Goal: Information Seeking & Learning: Learn about a topic

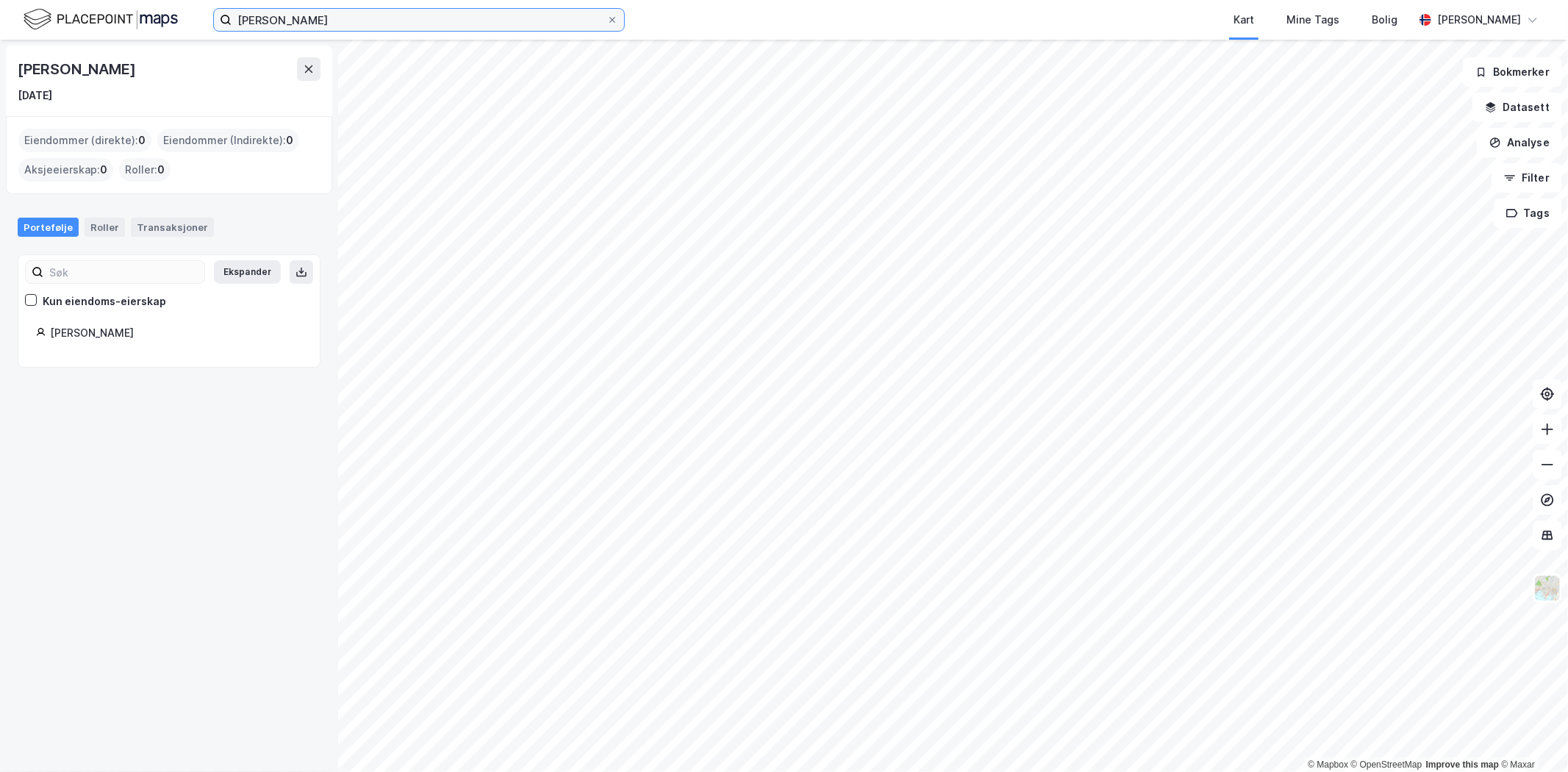
click at [369, 17] on input "[PERSON_NAME]" at bounding box center [418, 20] width 374 height 22
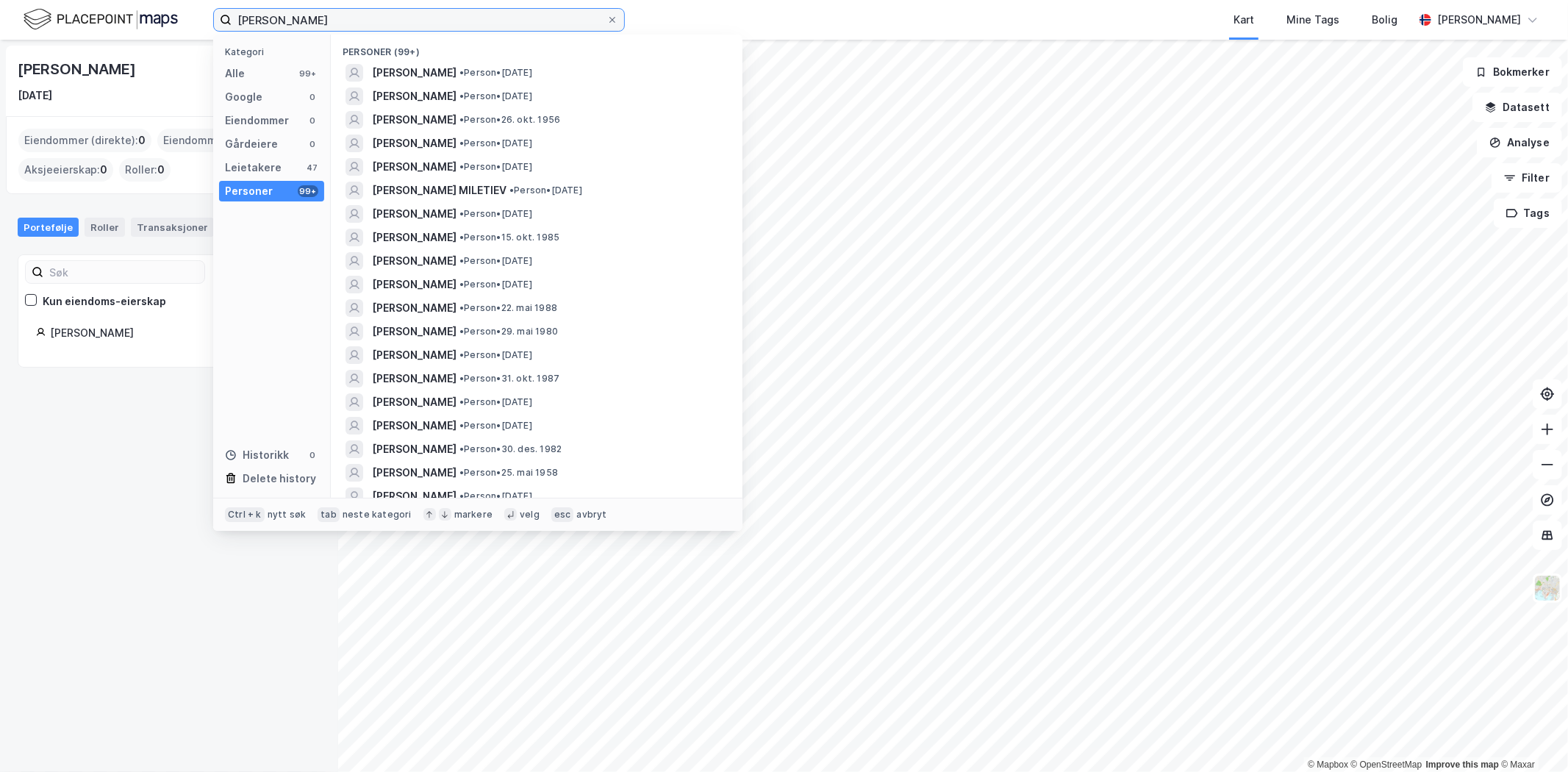
click at [369, 17] on input "[PERSON_NAME]" at bounding box center [418, 20] width 374 height 22
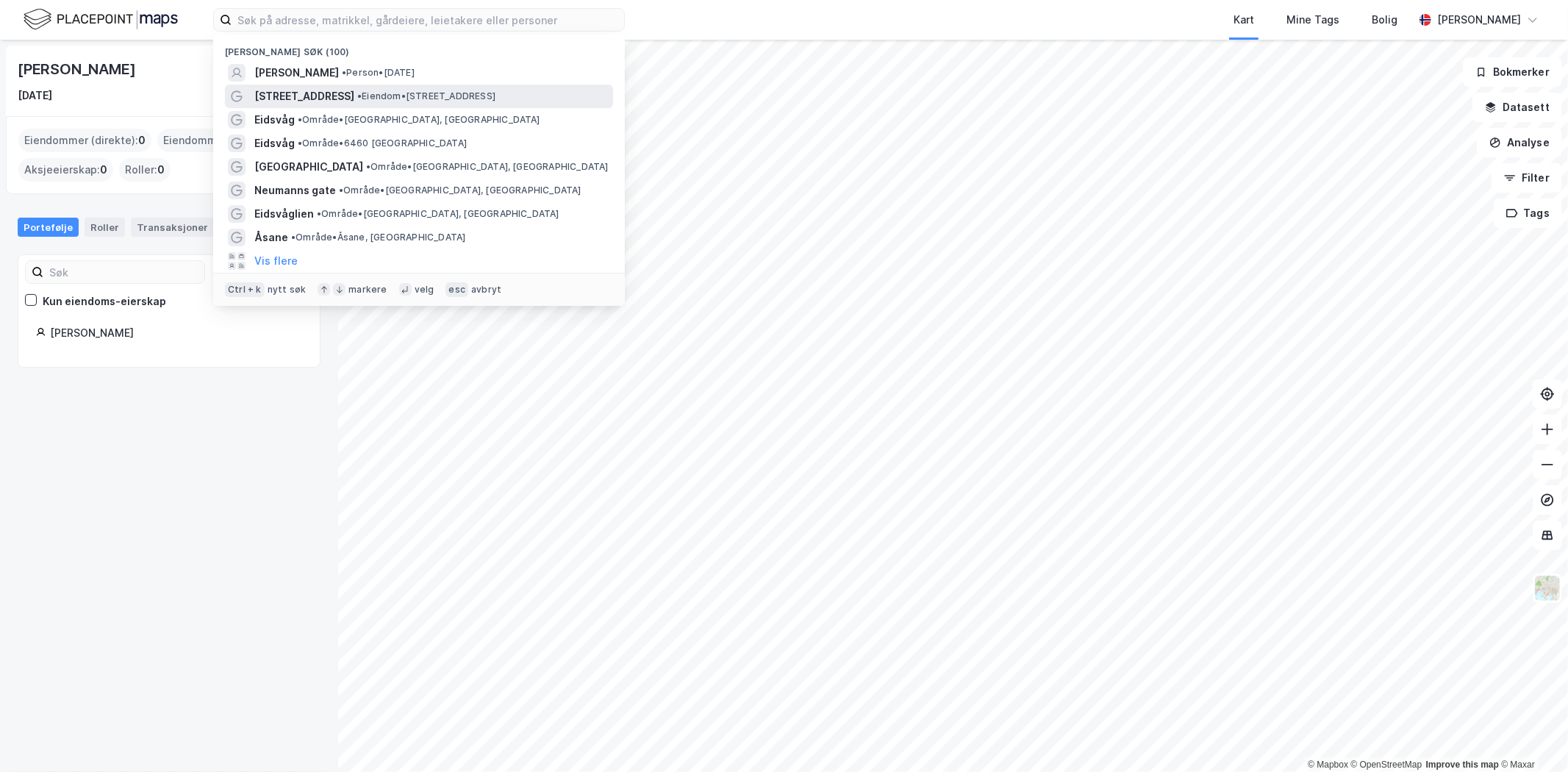
click at [318, 92] on span "[STREET_ADDRESS]" at bounding box center [303, 97] width 100 height 18
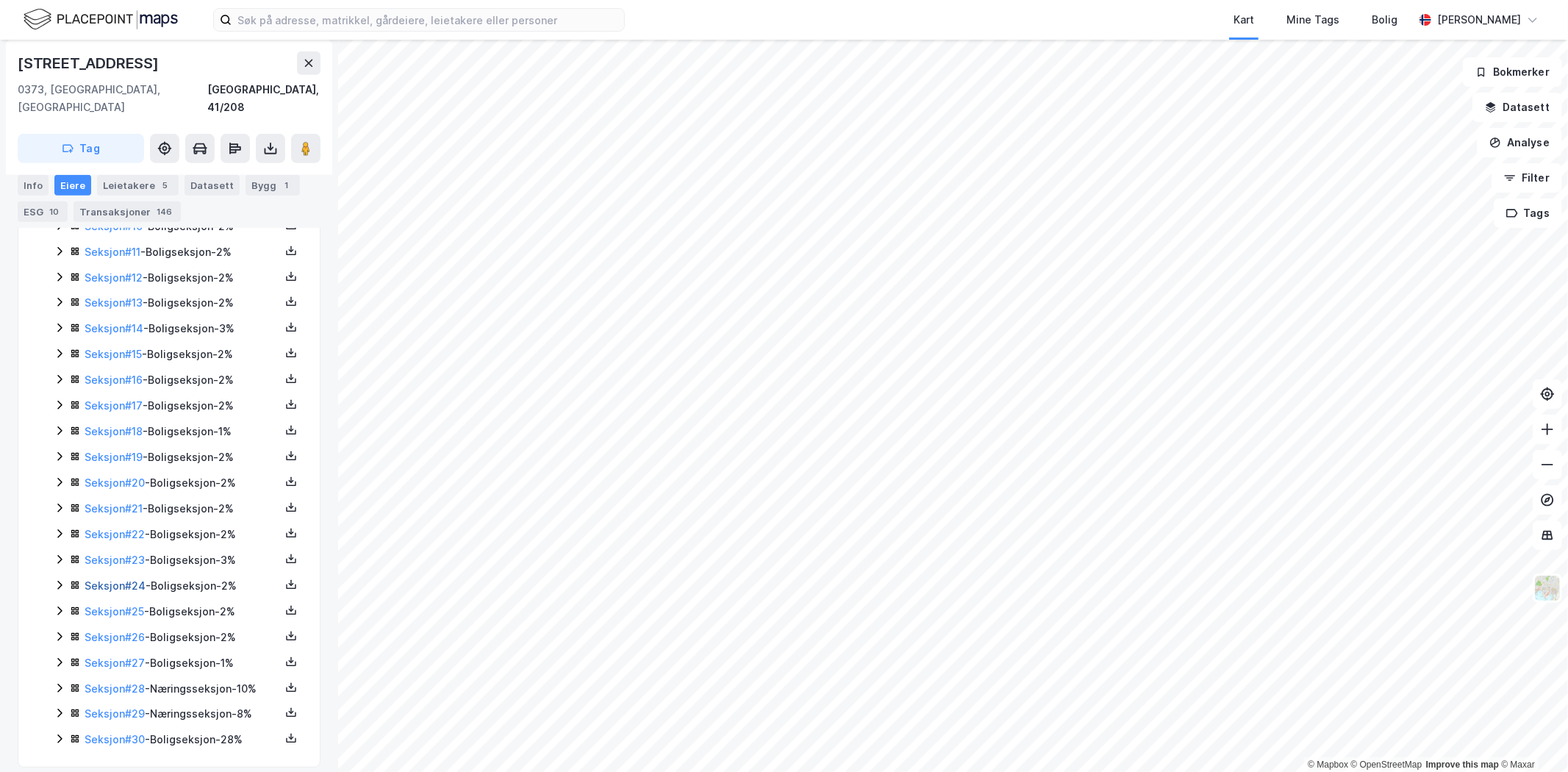
scroll to position [629, 0]
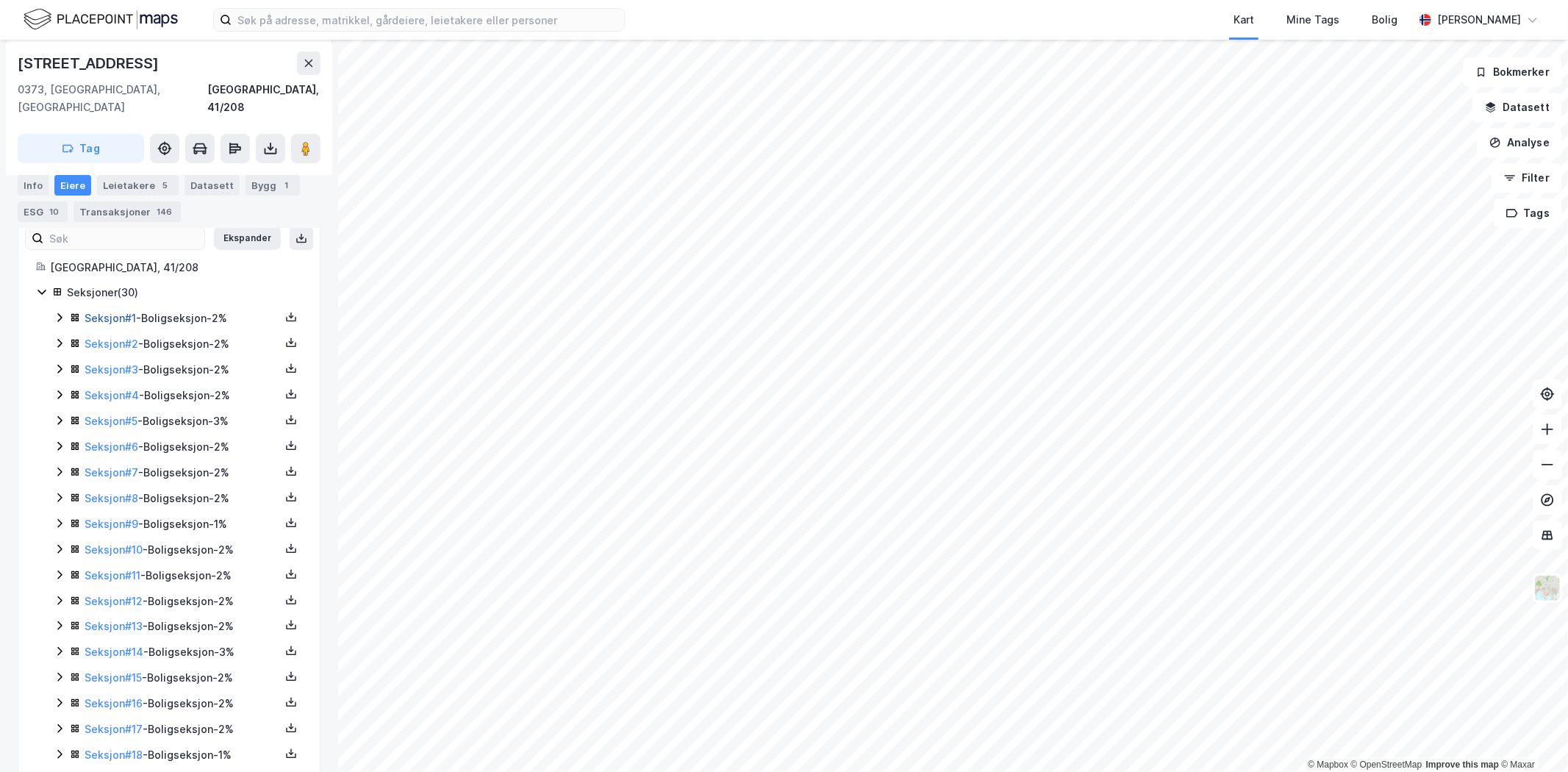
click at [114, 311] on link "Seksjon # 1" at bounding box center [111, 317] width 51 height 13
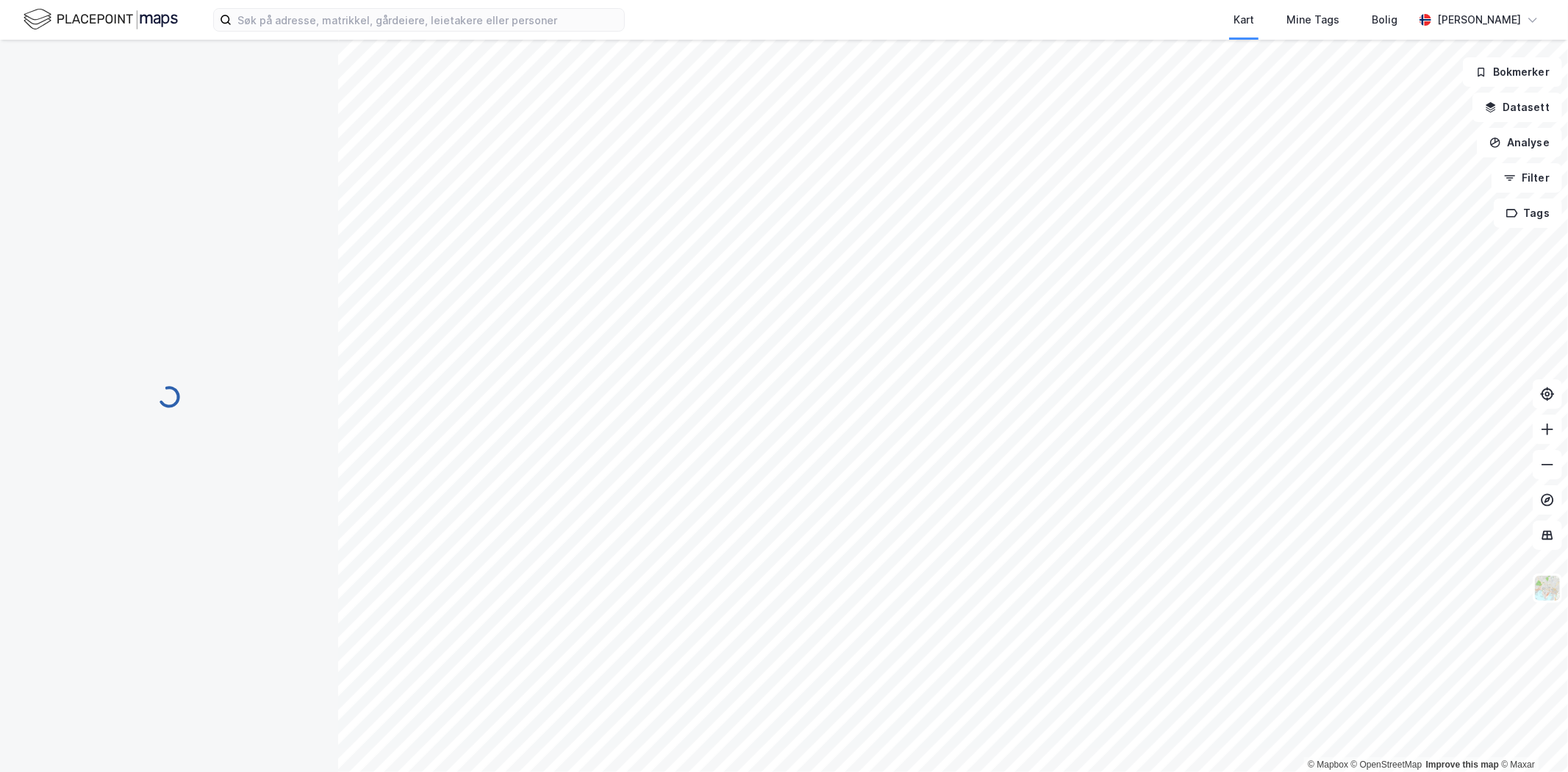
scroll to position [55, 0]
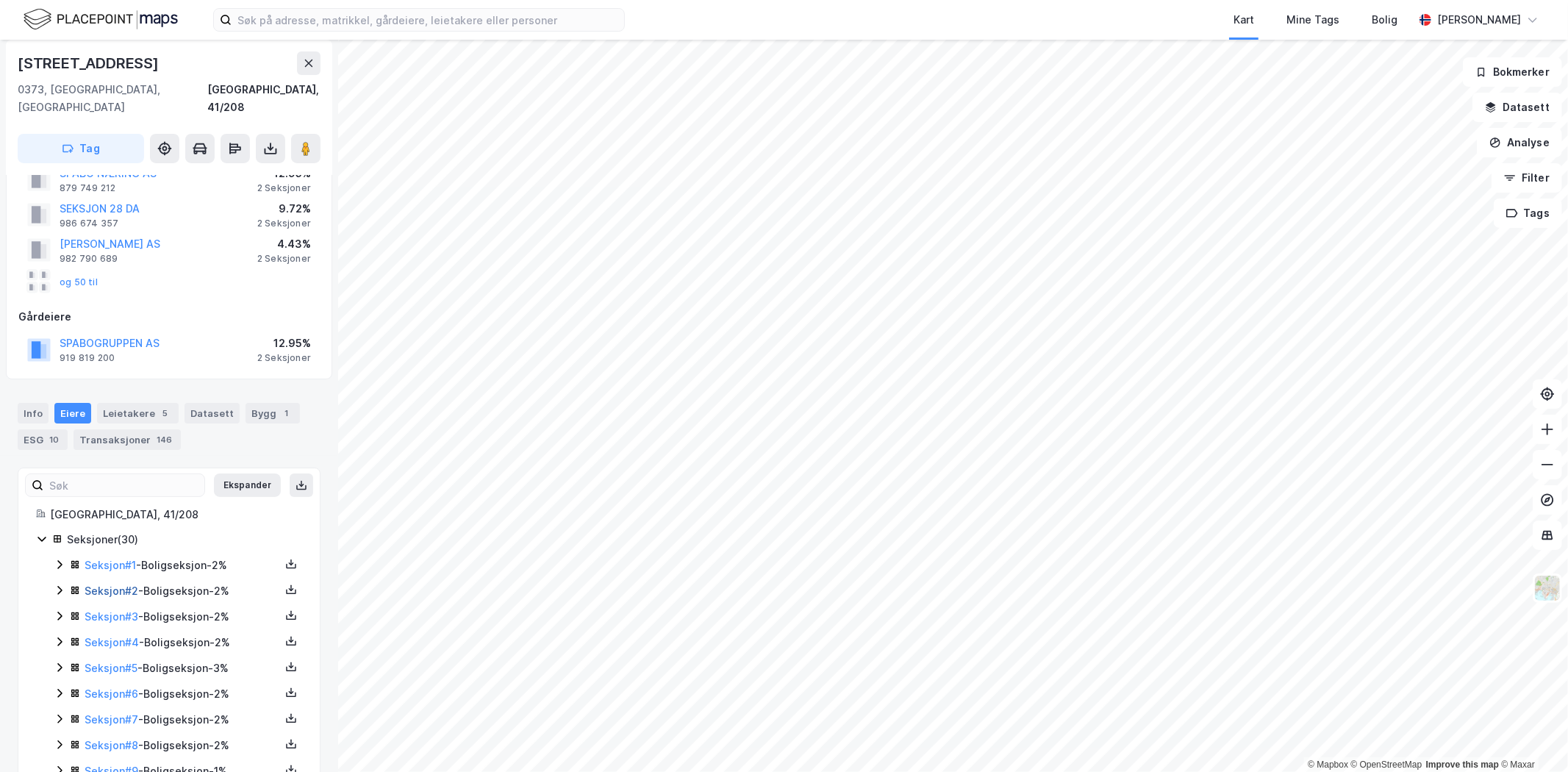
click at [119, 584] on link "Seksjon # 2" at bounding box center [112, 590] width 53 height 13
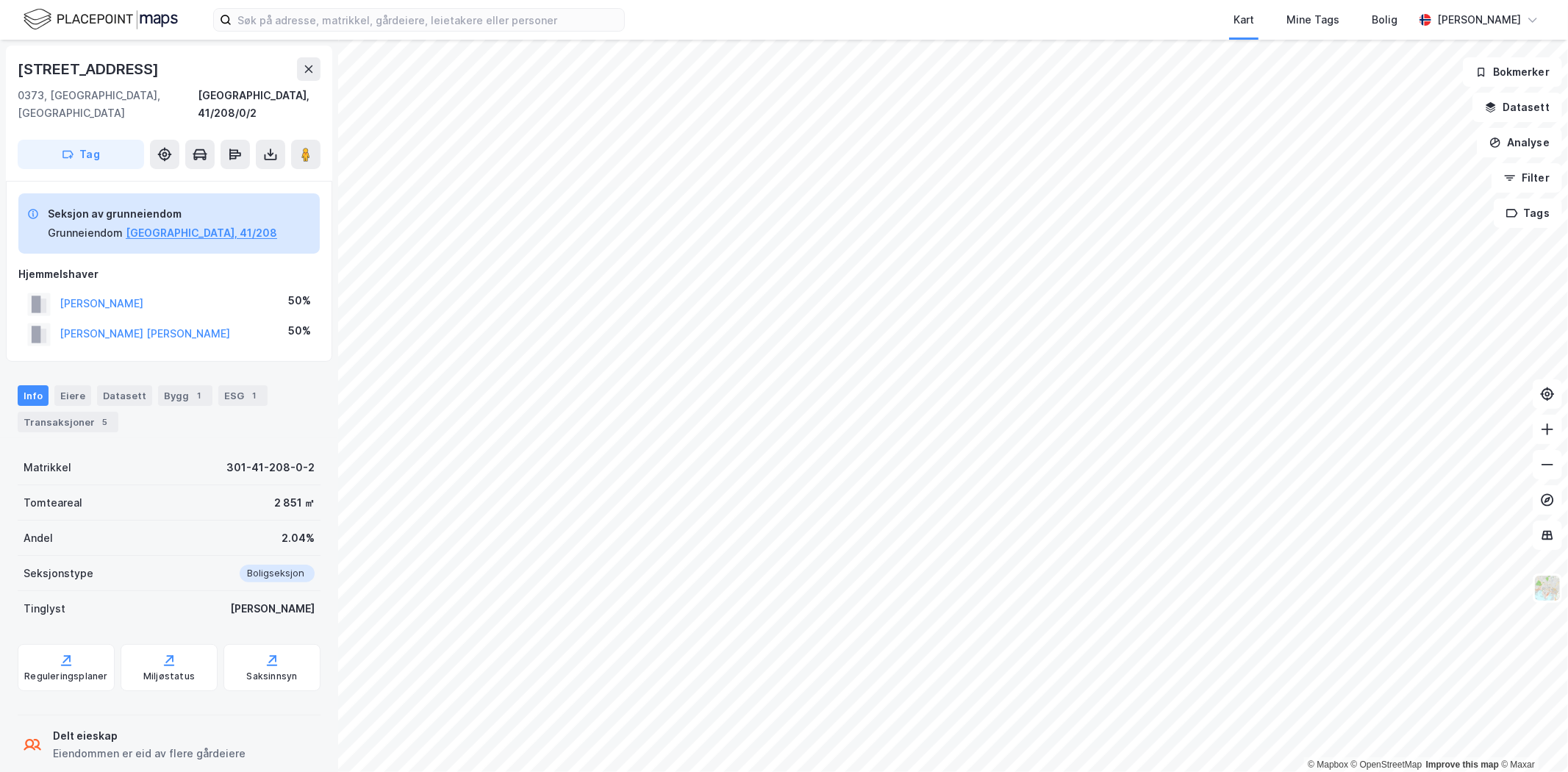
scroll to position [55, 0]
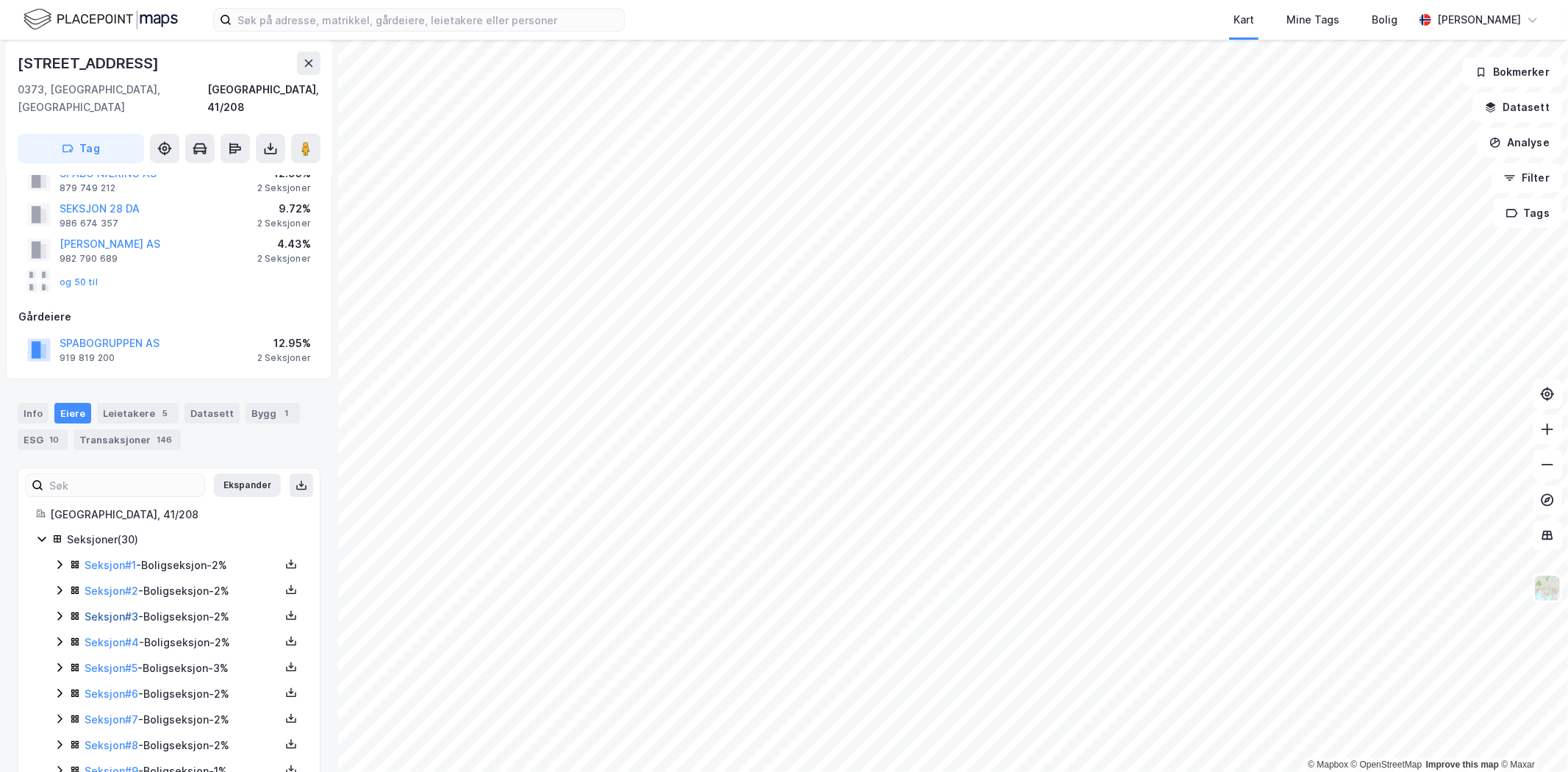
click at [128, 610] on link "Seksjon # 3" at bounding box center [112, 616] width 53 height 13
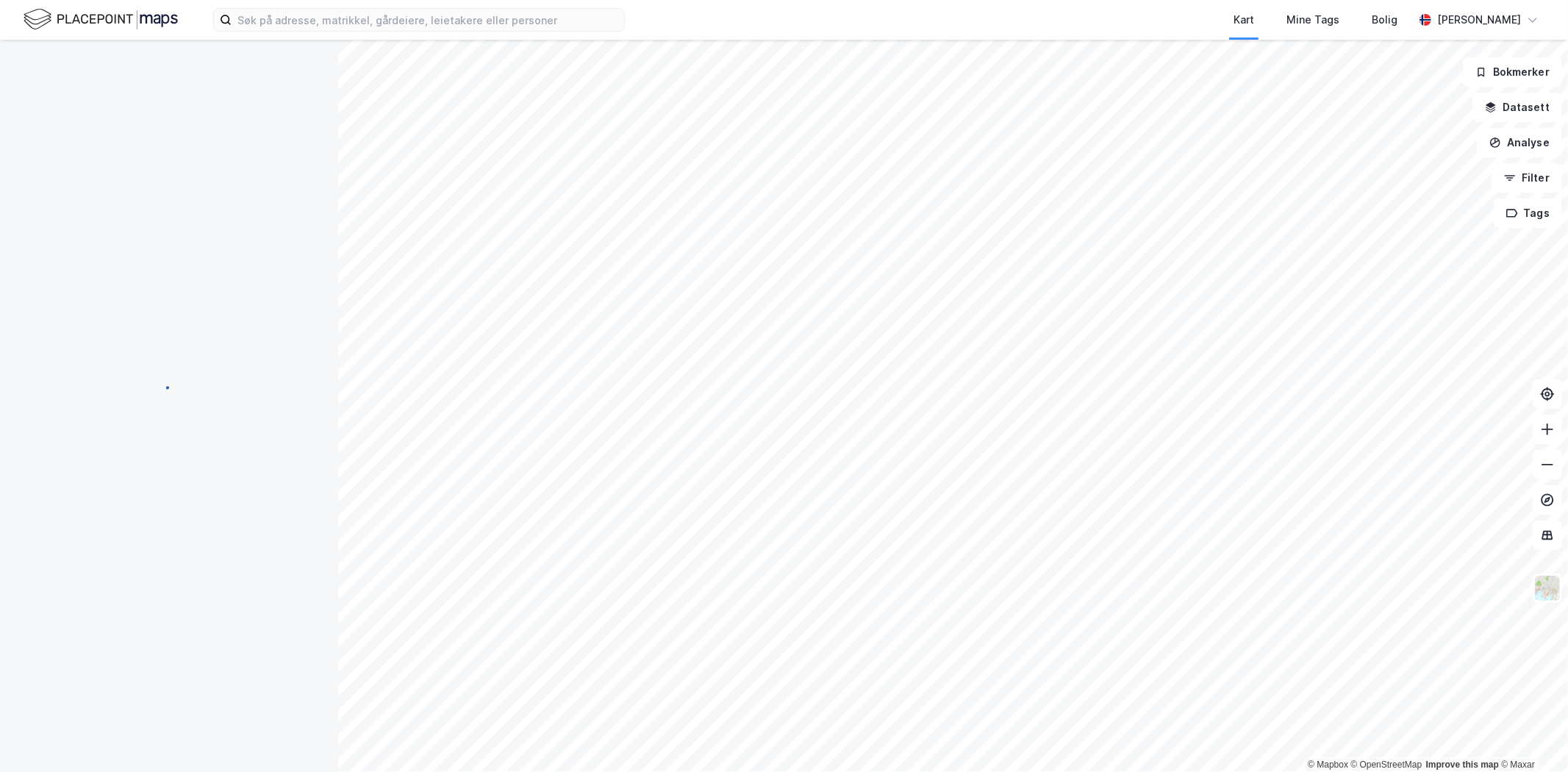
scroll to position [47, 0]
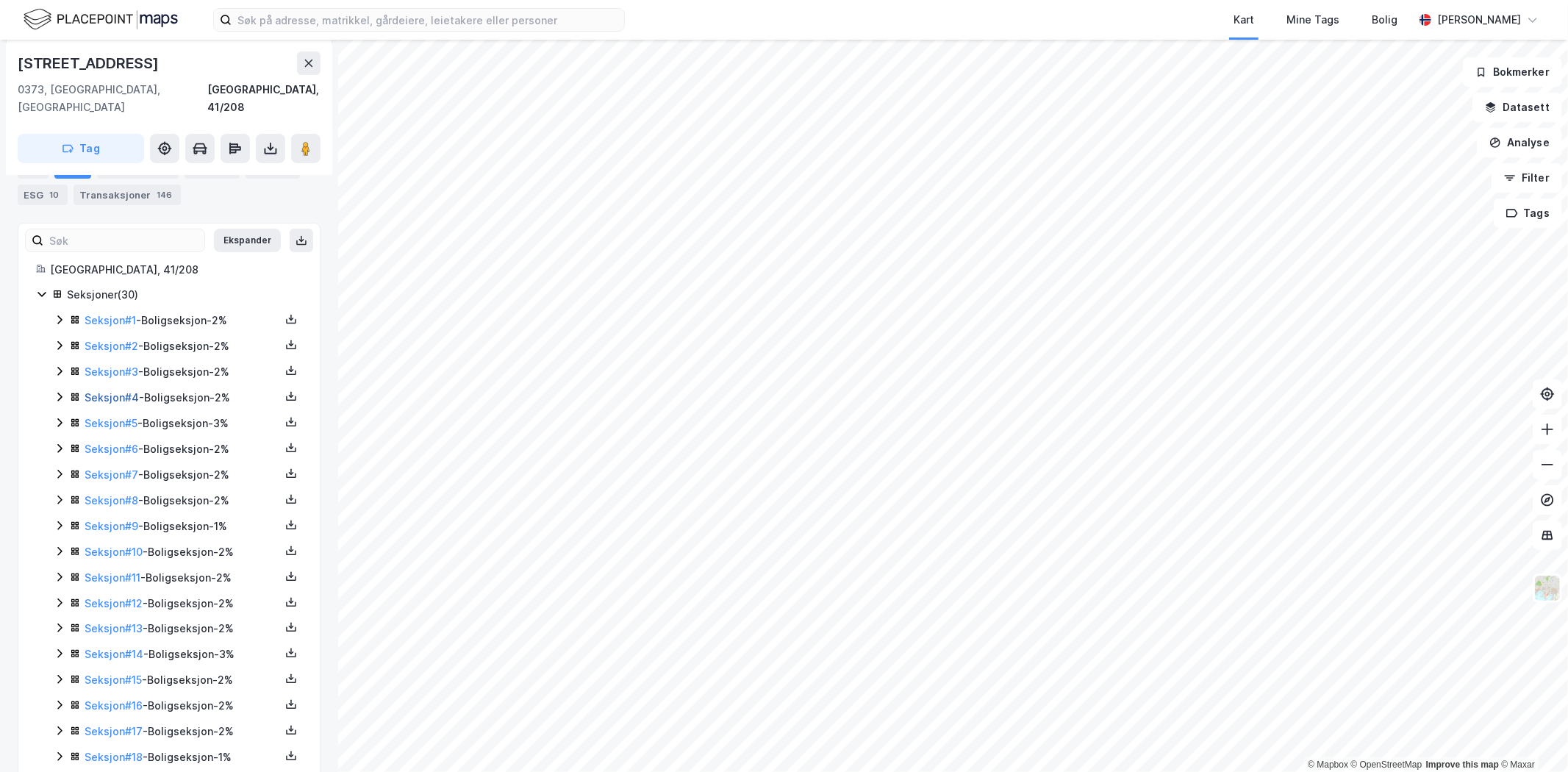
click at [119, 391] on link "Seksjon # 4" at bounding box center [112, 397] width 54 height 13
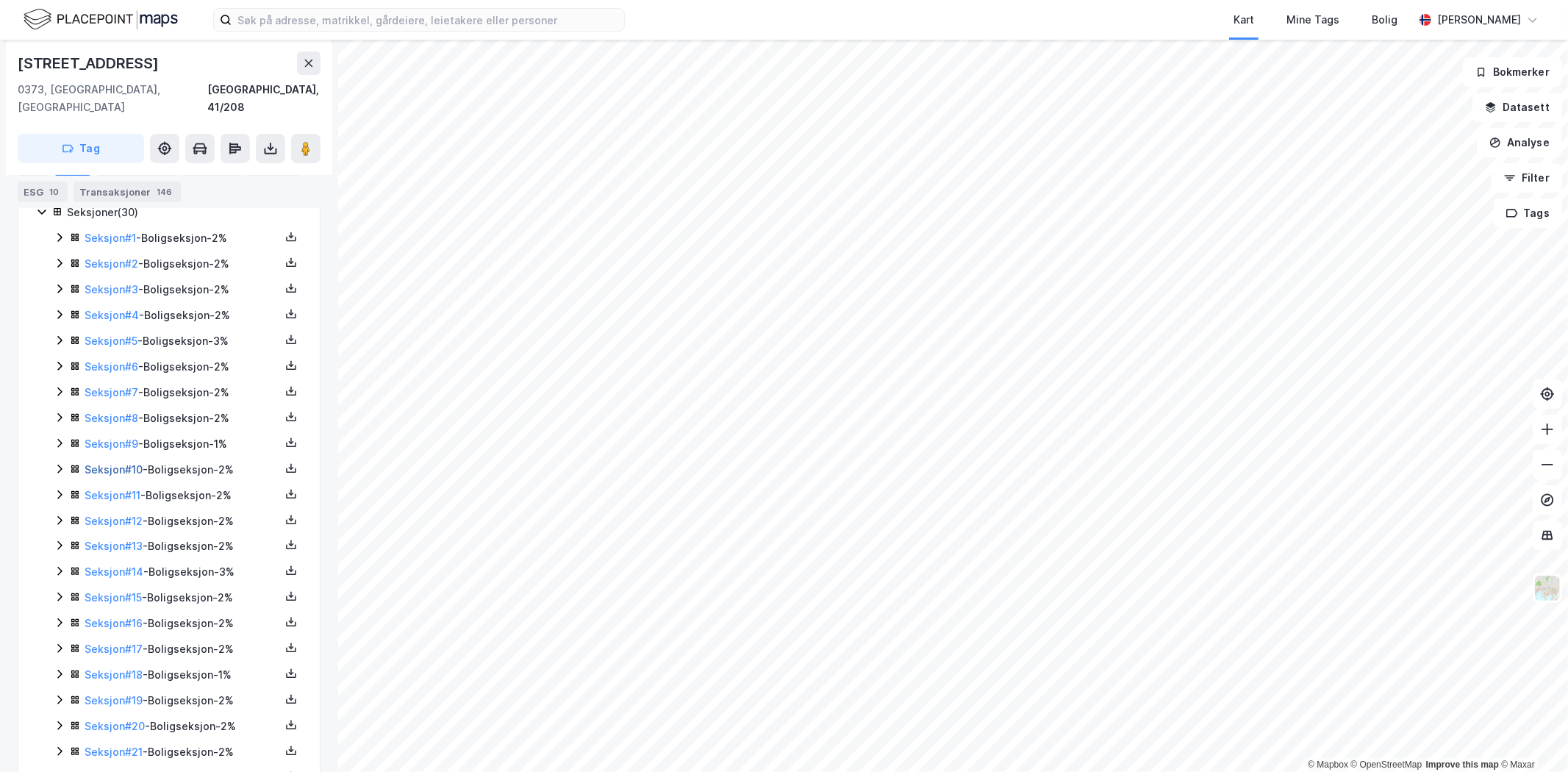
click at [109, 464] on link "Seksjon # 10" at bounding box center [114, 470] width 58 height 13
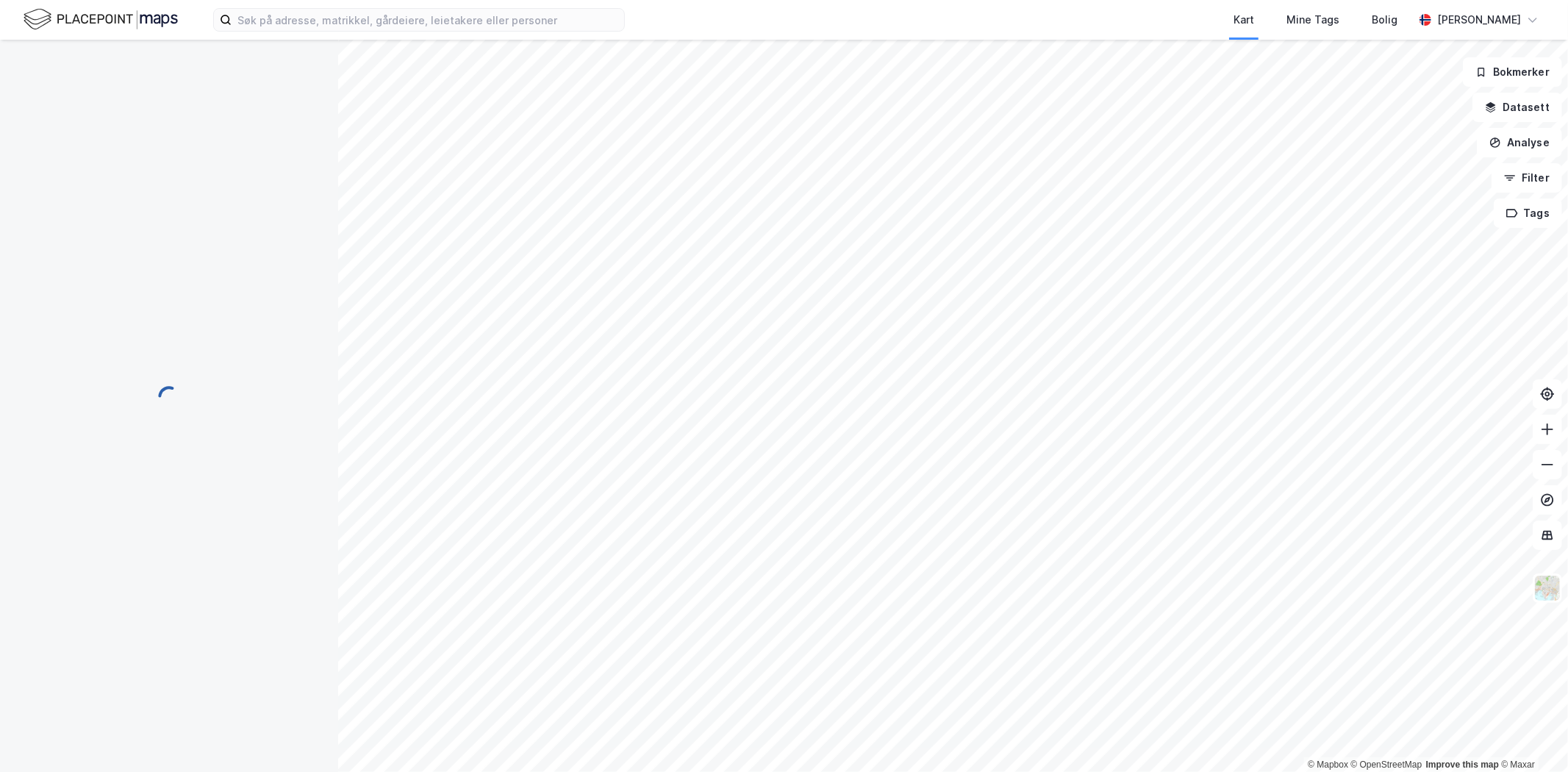
scroll to position [47, 0]
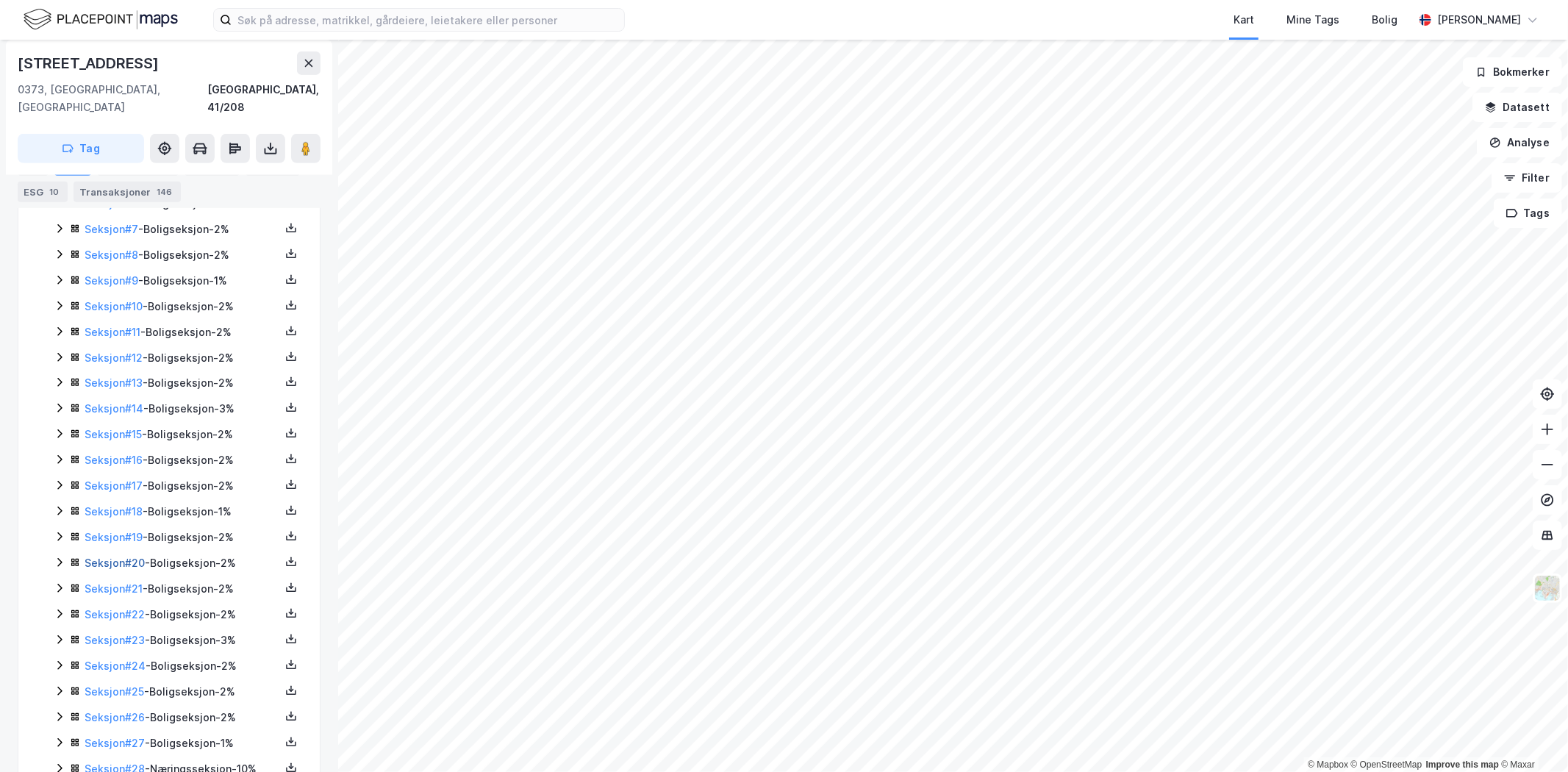
click at [144, 557] on link "Seksjon # 20" at bounding box center [115, 562] width 60 height 13
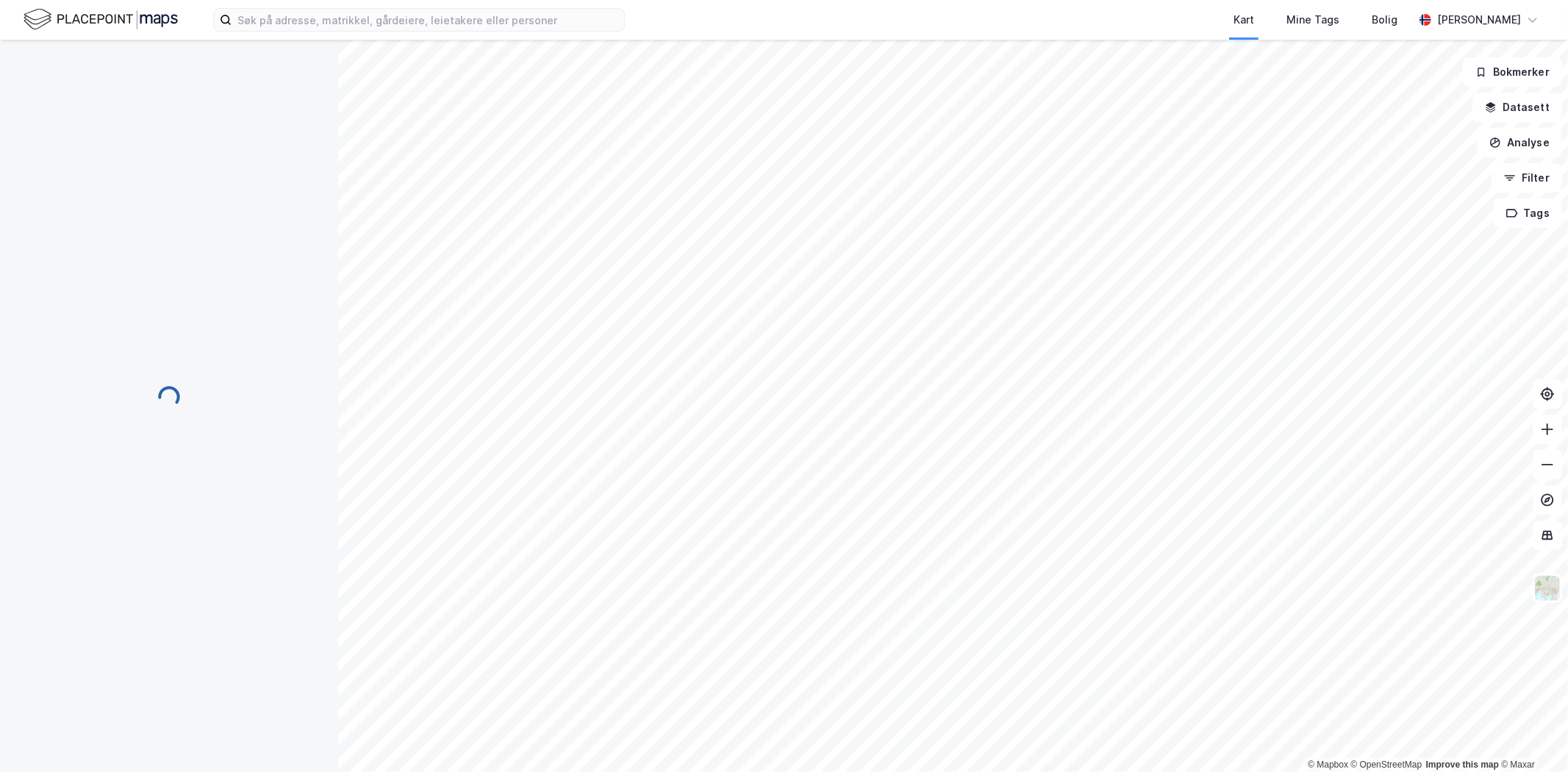
scroll to position [55, 0]
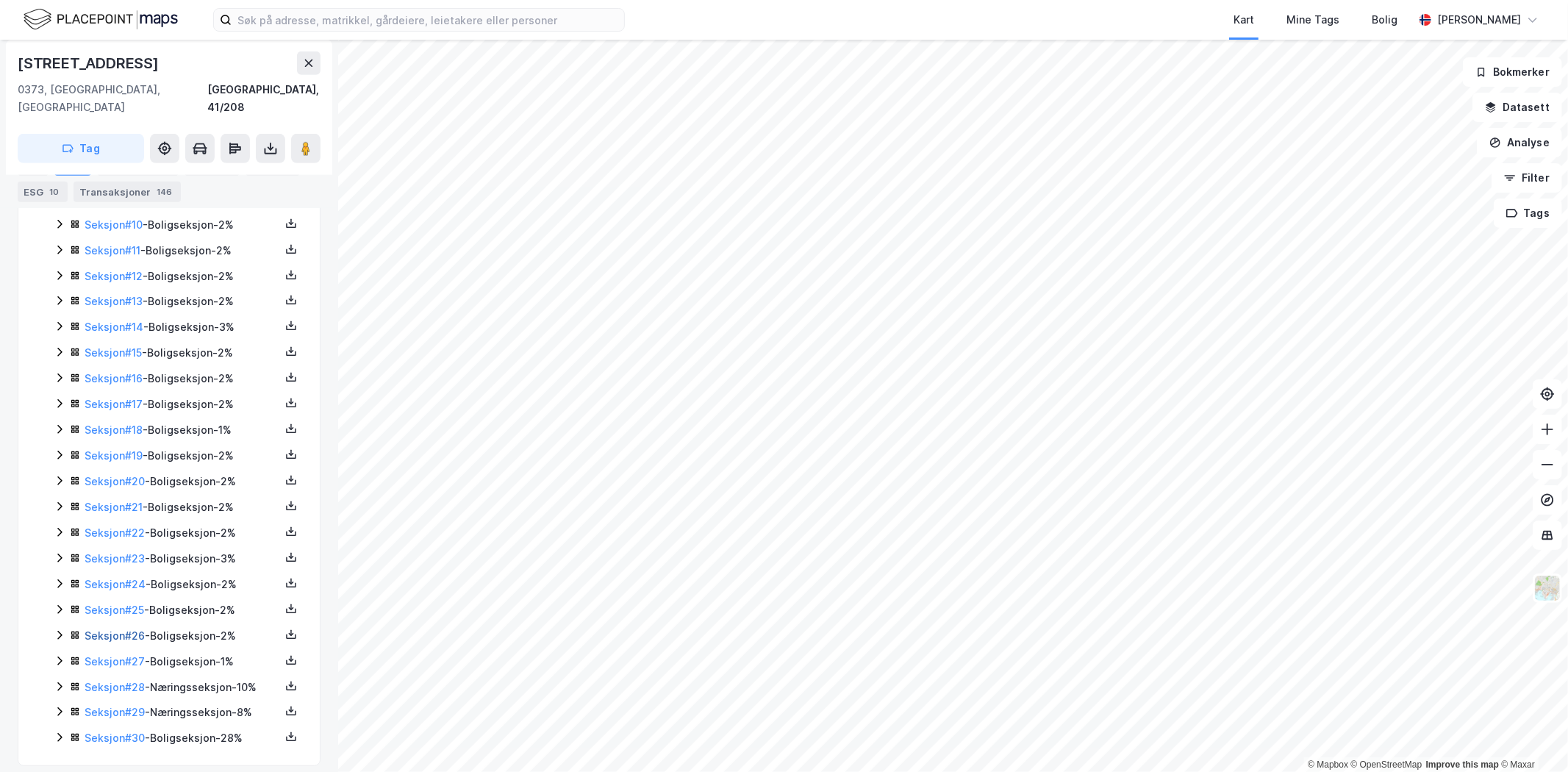
click at [132, 630] on link "Seksjon # 26" at bounding box center [115, 636] width 60 height 13
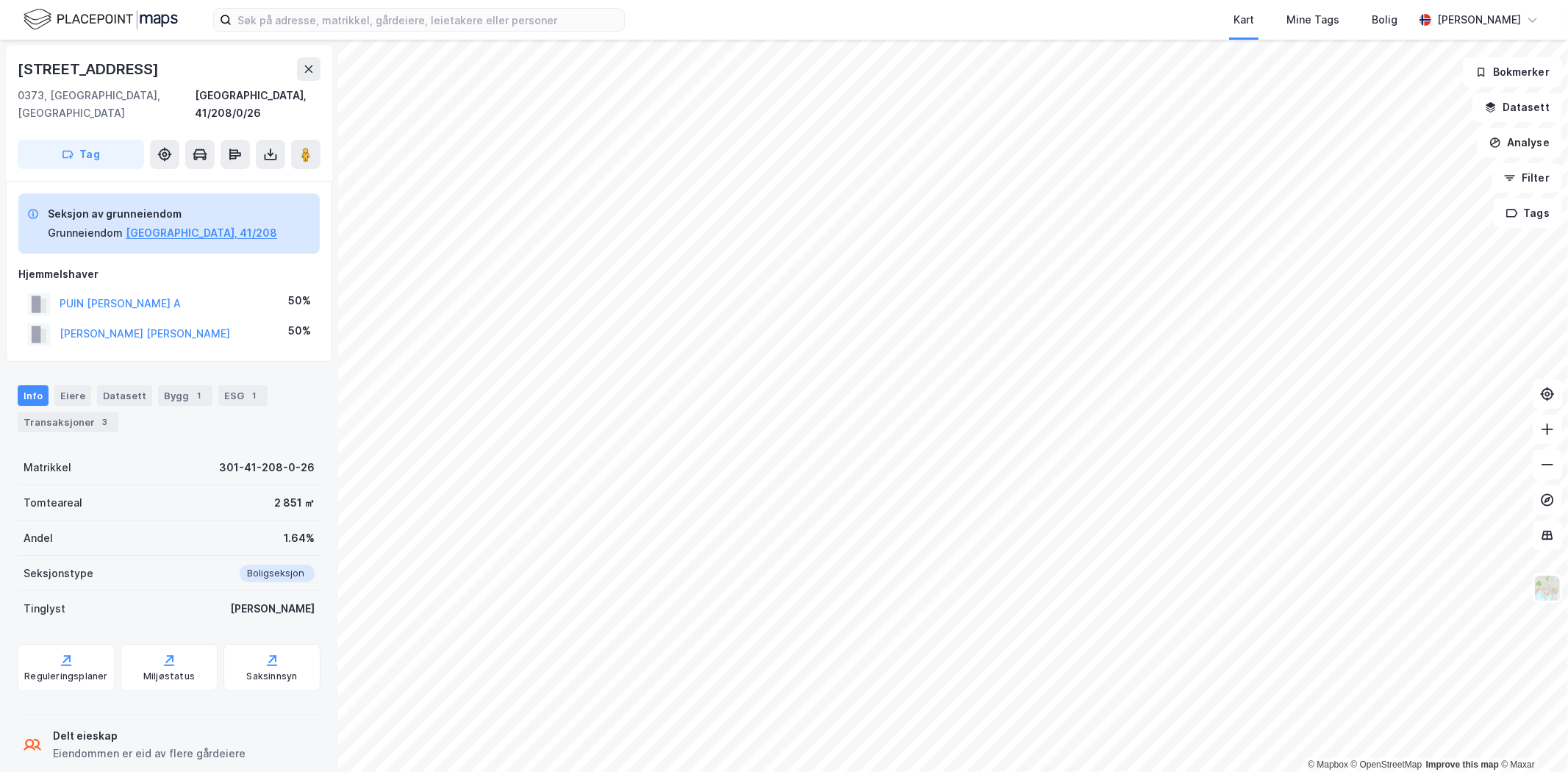
scroll to position [55, 0]
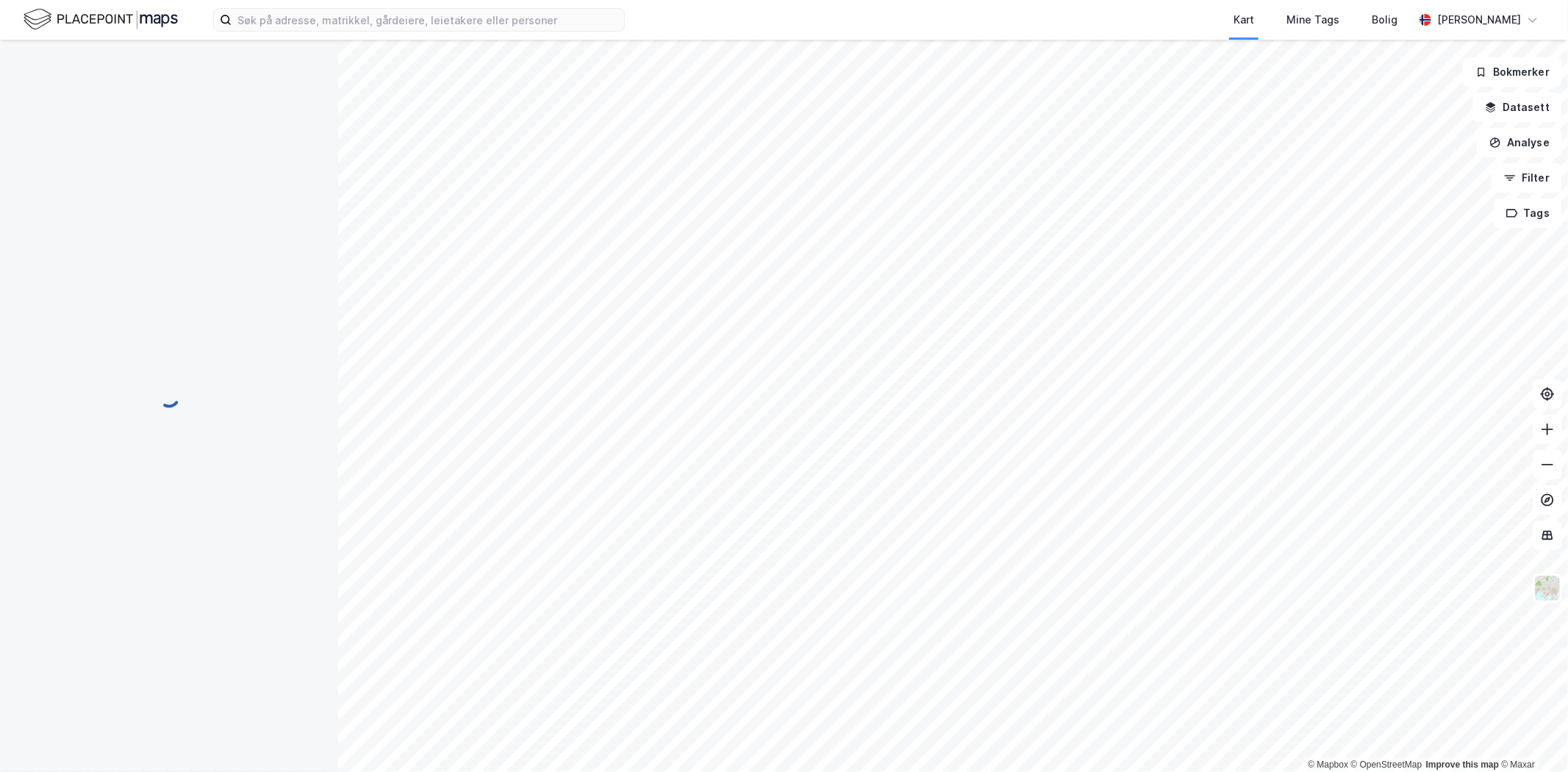
scroll to position [55, 0]
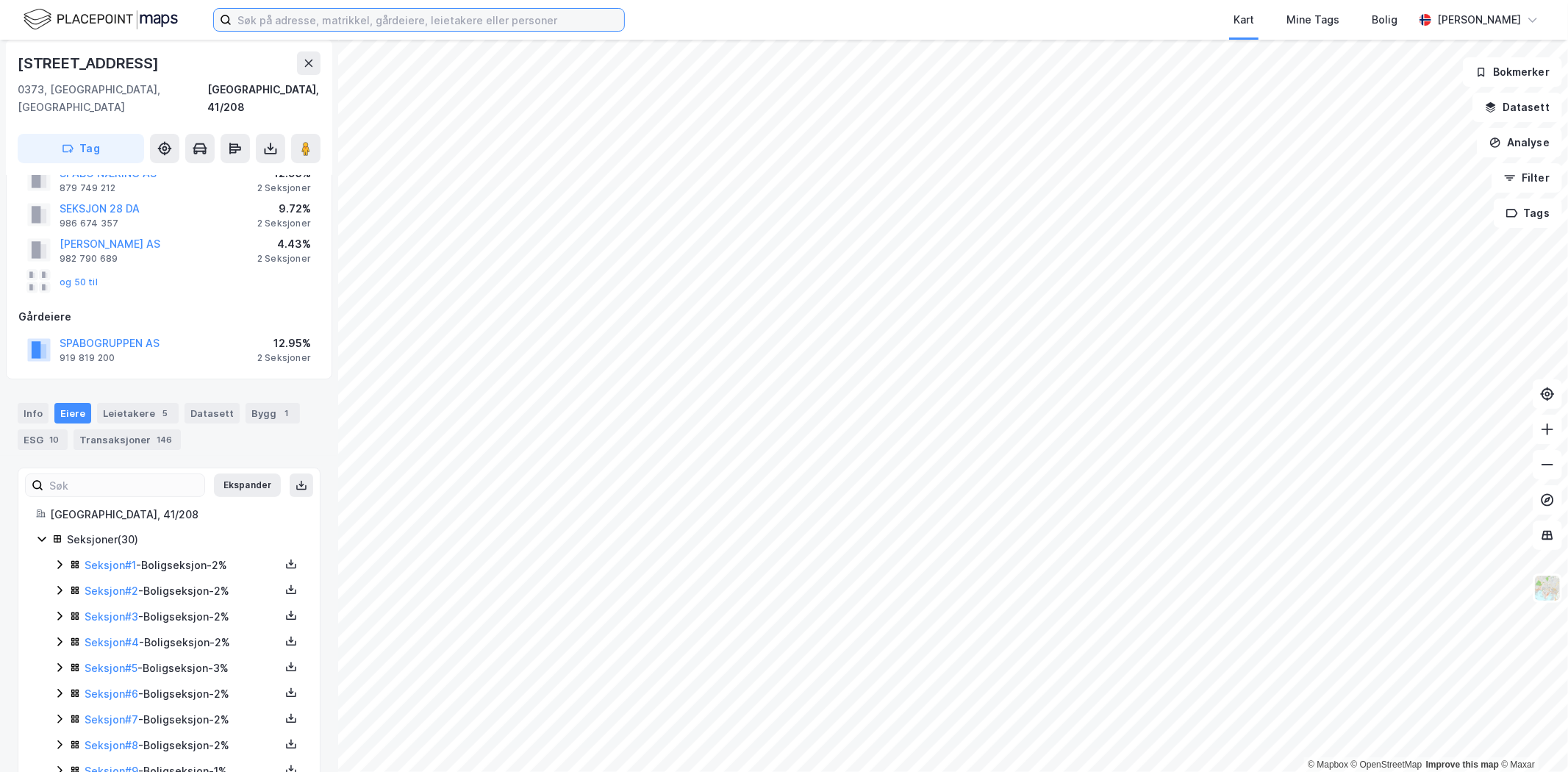
click at [321, 23] on input at bounding box center [427, 20] width 392 height 22
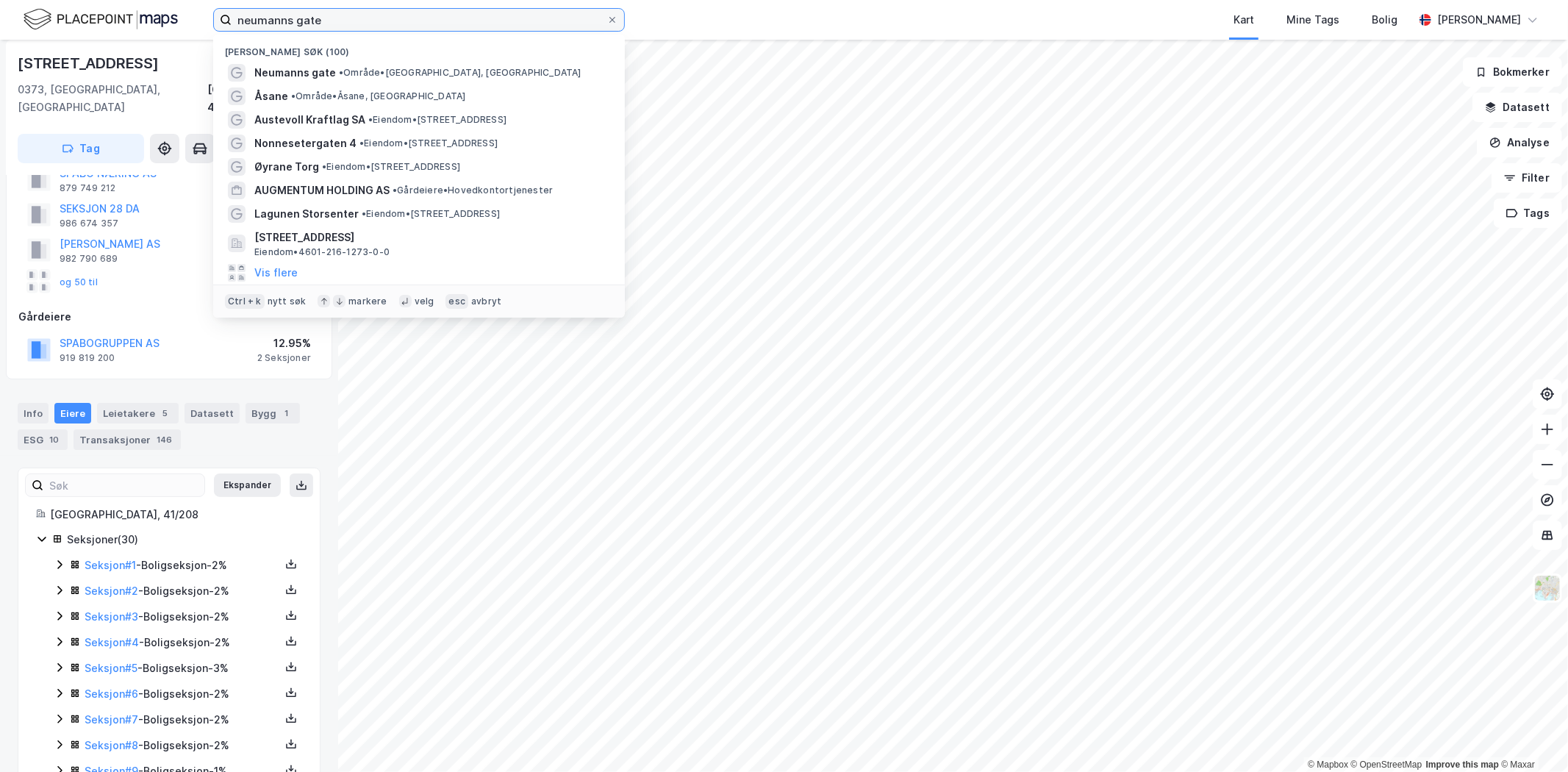
type input "neumanns gate"
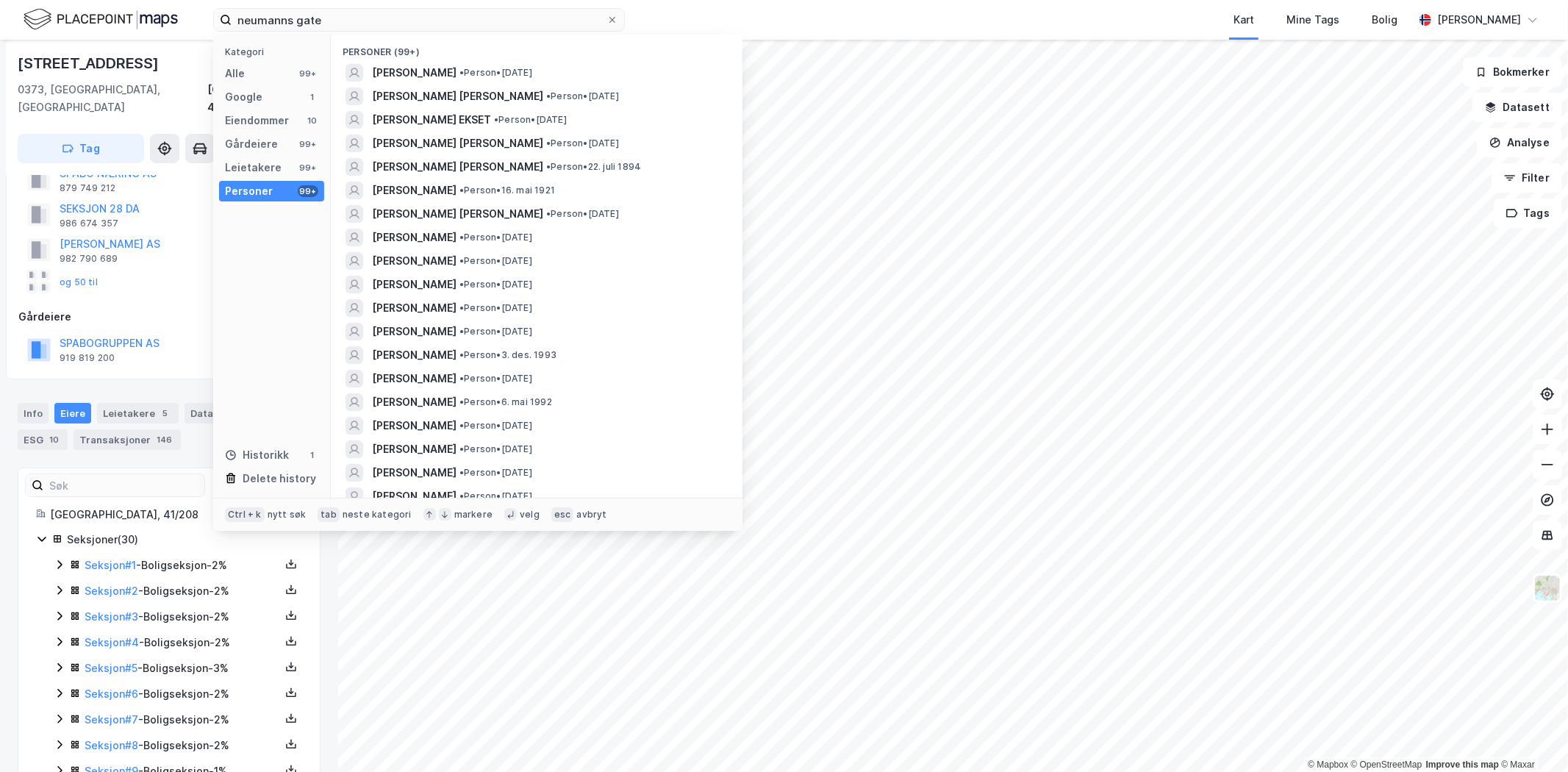
click at [723, 19] on div "Kart Mine Tags Bolig" at bounding box center [1054, 20] width 718 height 40
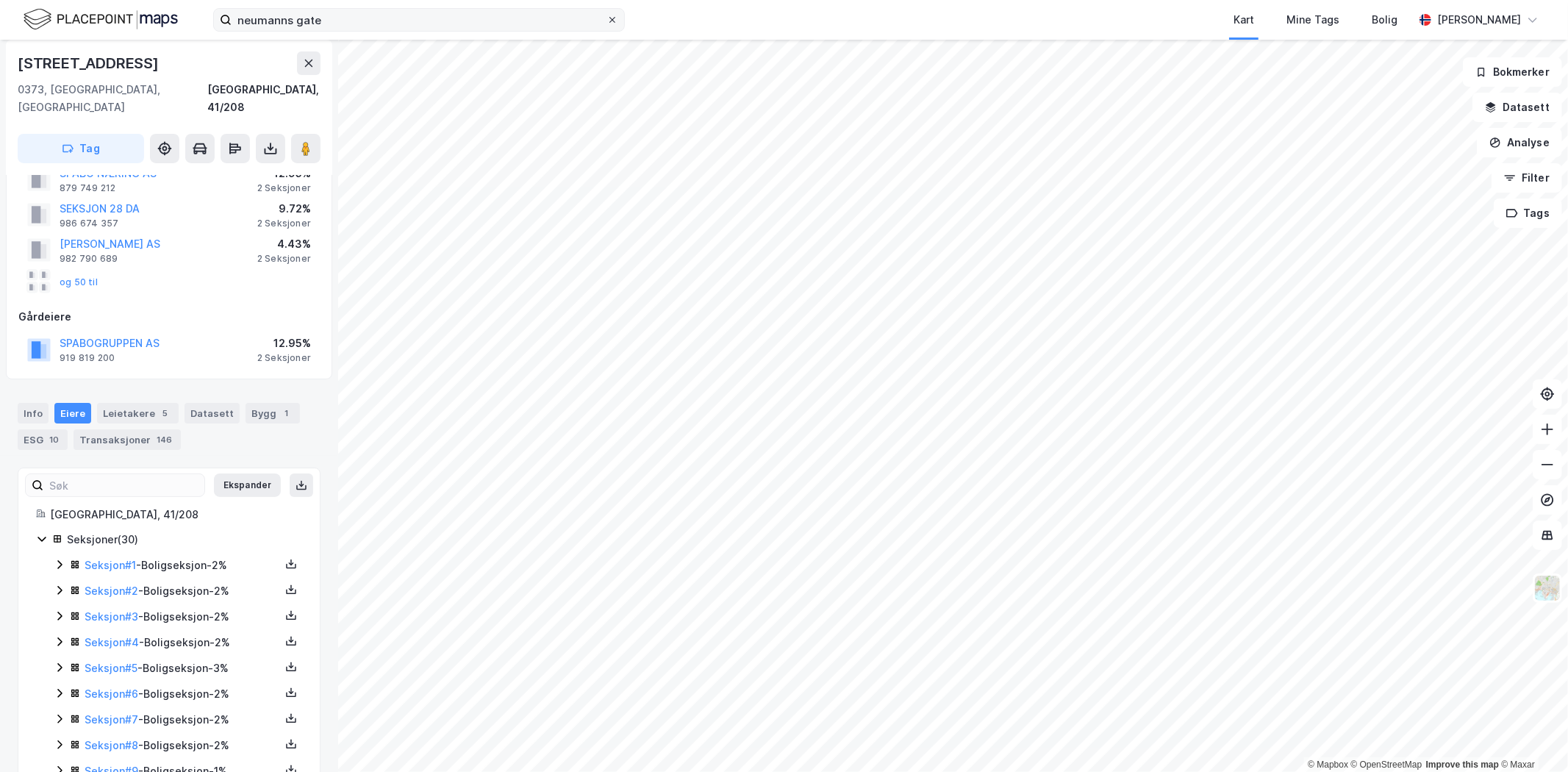
click at [610, 19] on icon at bounding box center [612, 20] width 9 height 9
click at [607, 19] on input "neumanns gate" at bounding box center [418, 20] width 374 height 22
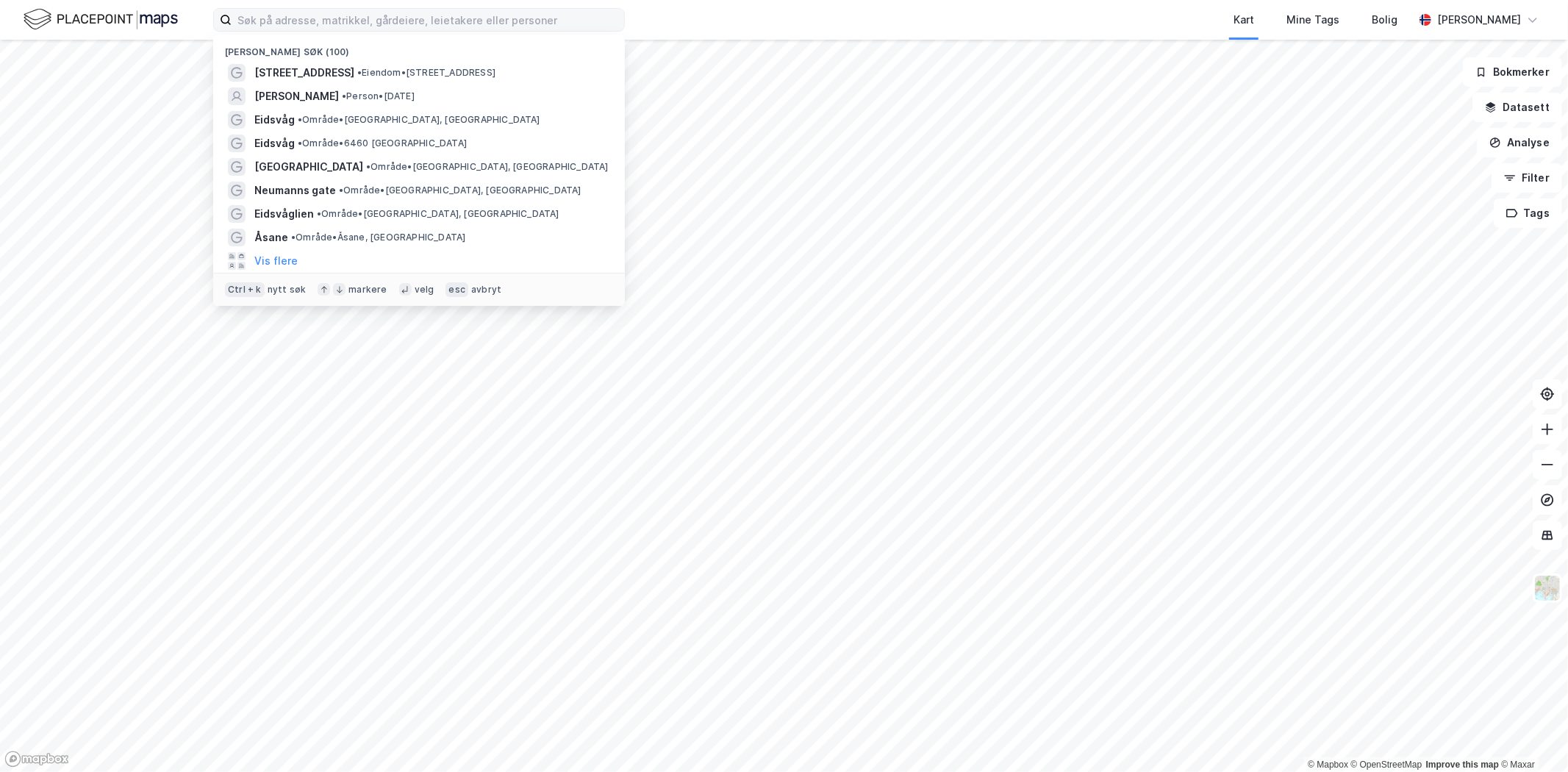
click at [127, 24] on img at bounding box center [101, 20] width 154 height 26
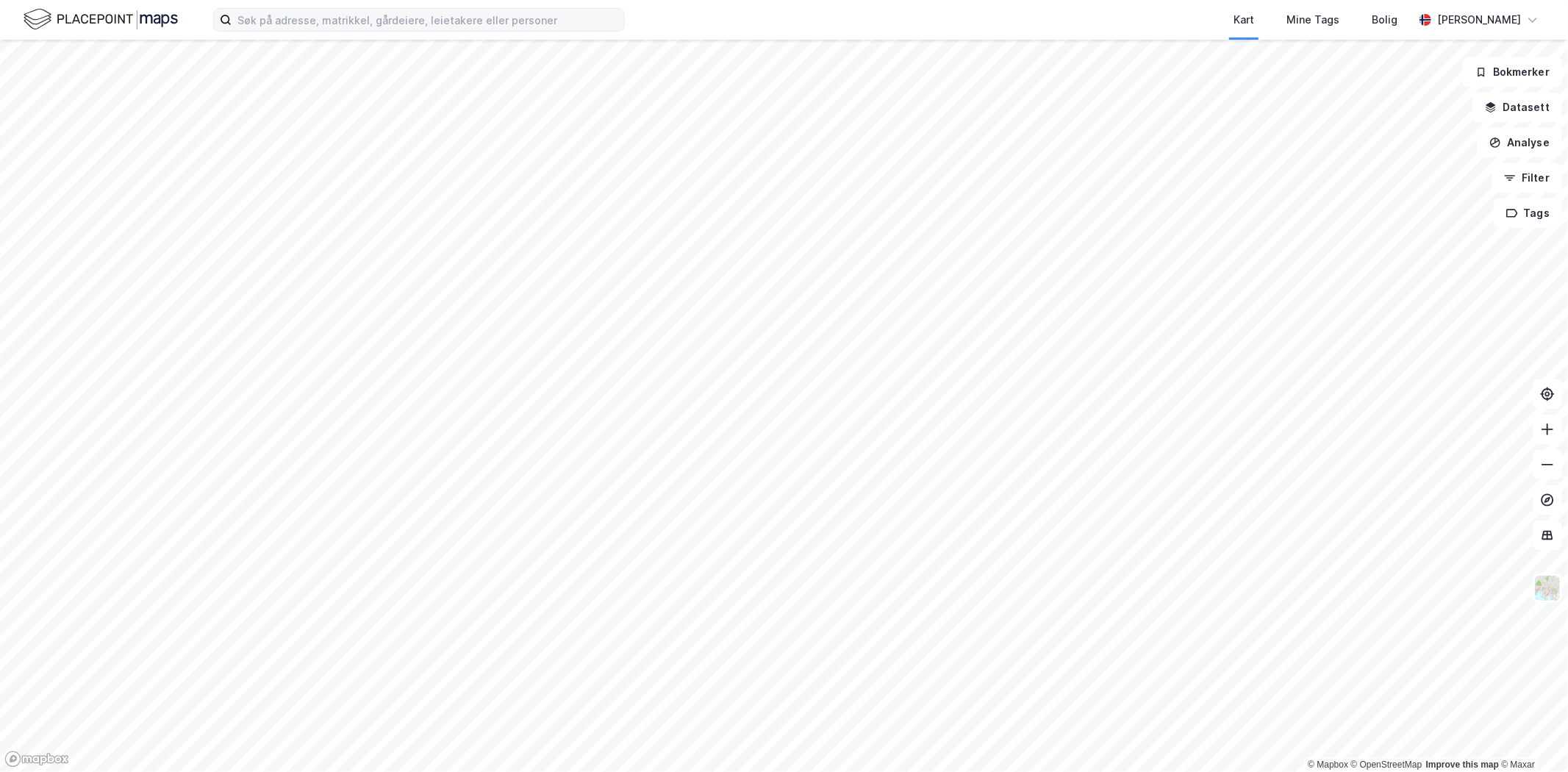
click at [295, 8] on label at bounding box center [419, 20] width 412 height 24
click at [295, 9] on input at bounding box center [427, 20] width 392 height 22
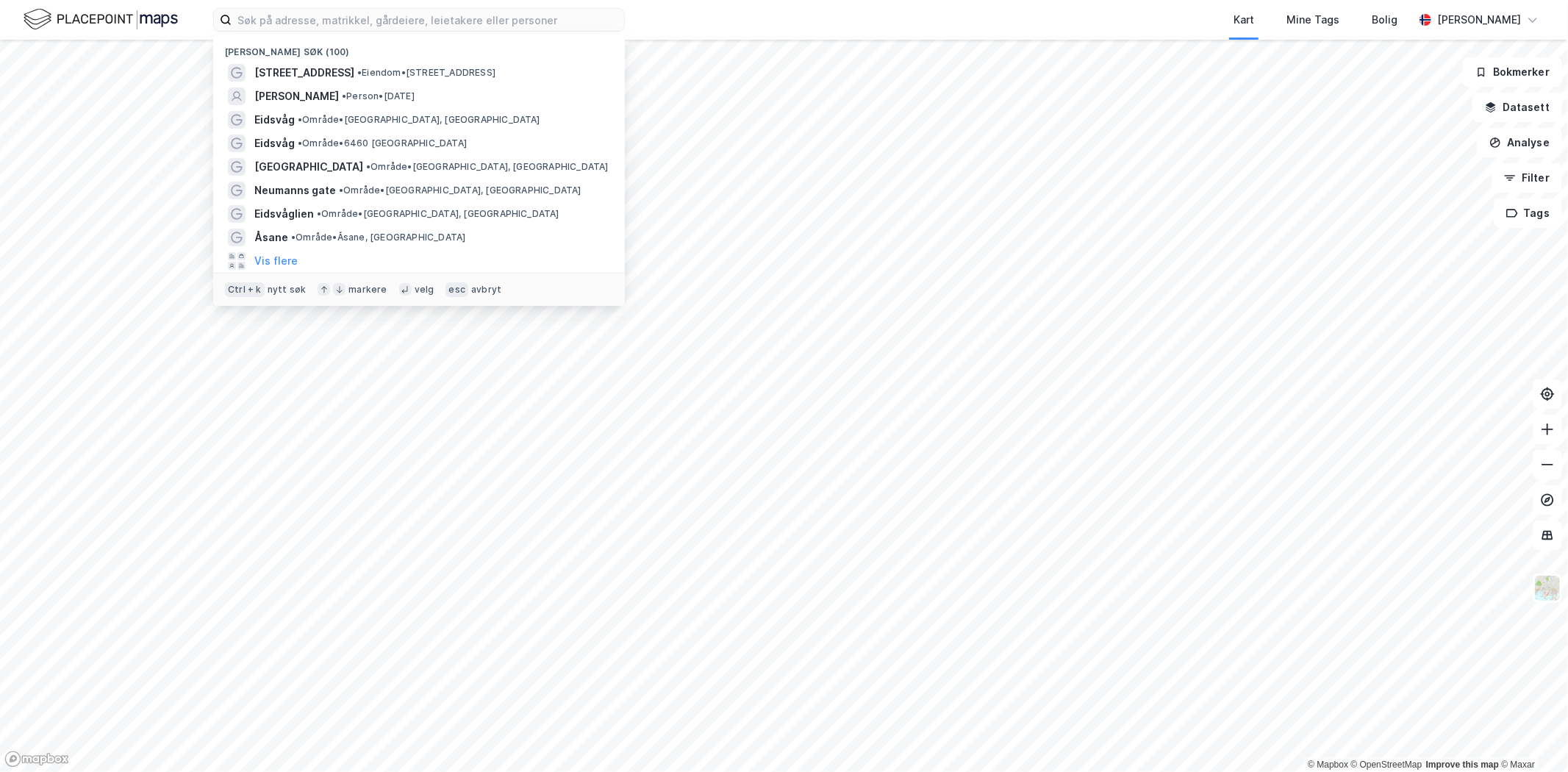
click at [307, 35] on div "[PERSON_NAME] søk (100)" at bounding box center [419, 47] width 412 height 27
click at [308, 23] on input at bounding box center [427, 20] width 392 height 22
click at [323, 182] on span "Neumanns gate" at bounding box center [294, 191] width 82 height 18
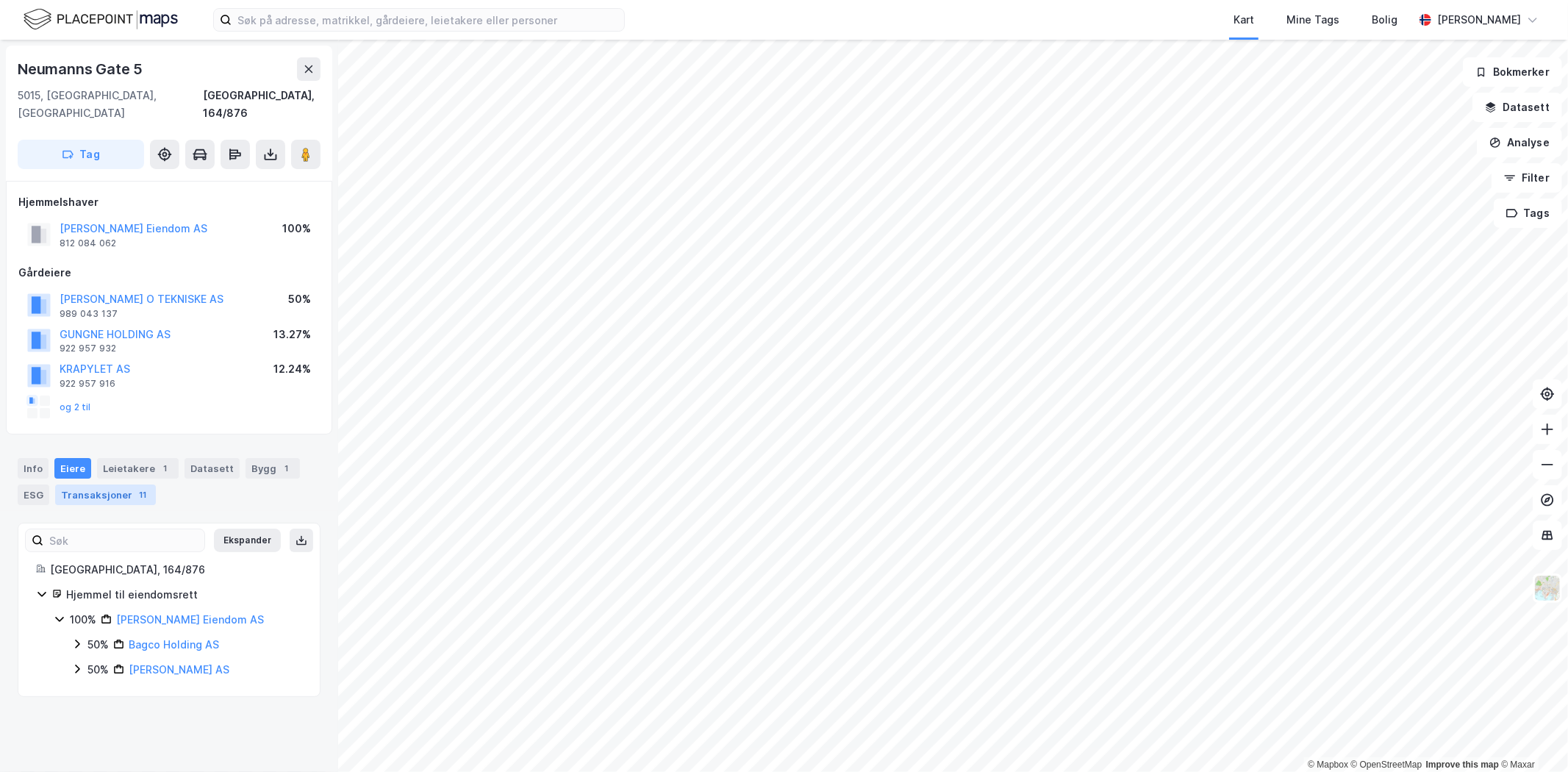
click at [94, 484] on div "Transaksjoner 11" at bounding box center [106, 494] width 101 height 21
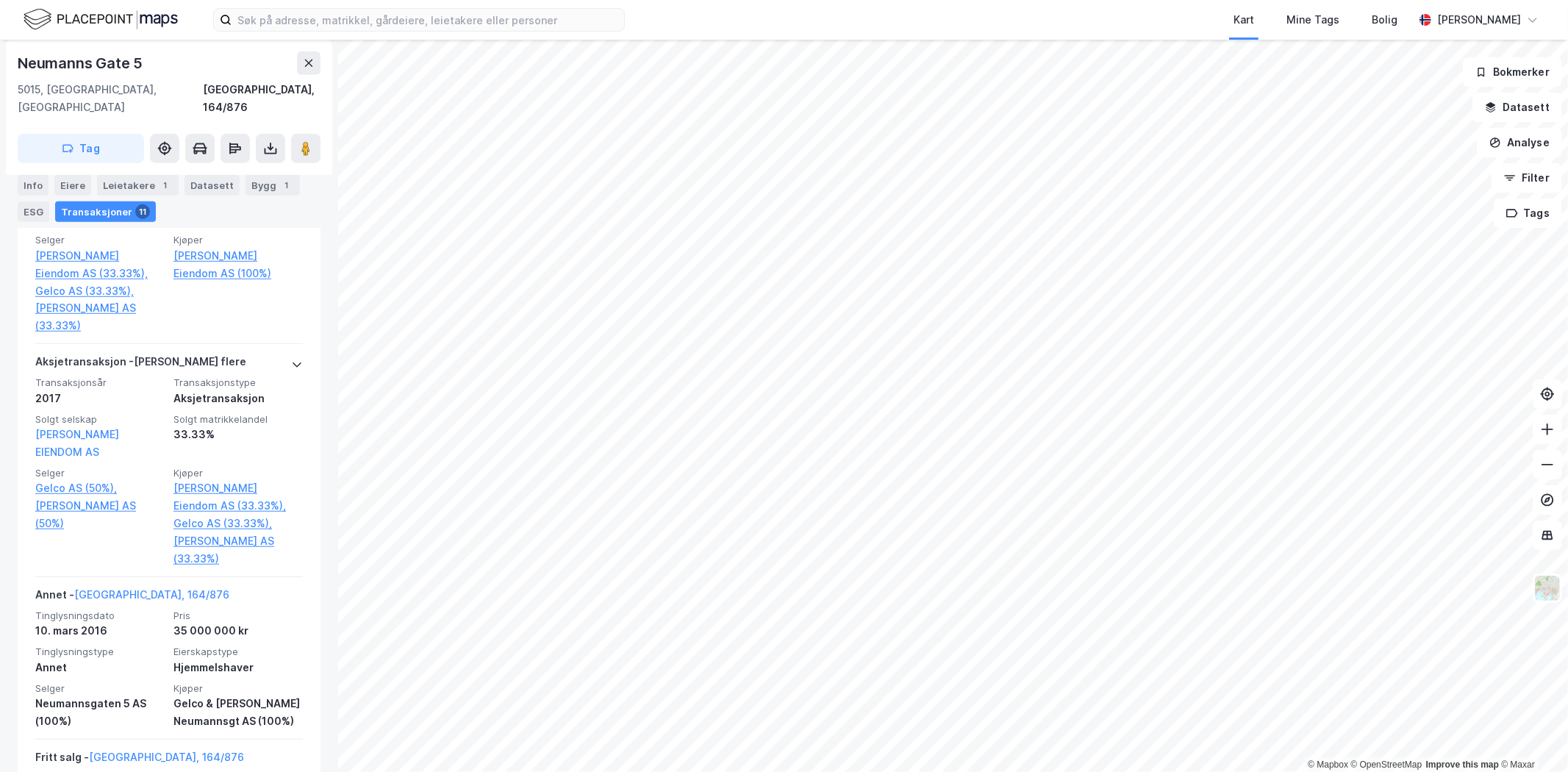
scroll to position [828, 0]
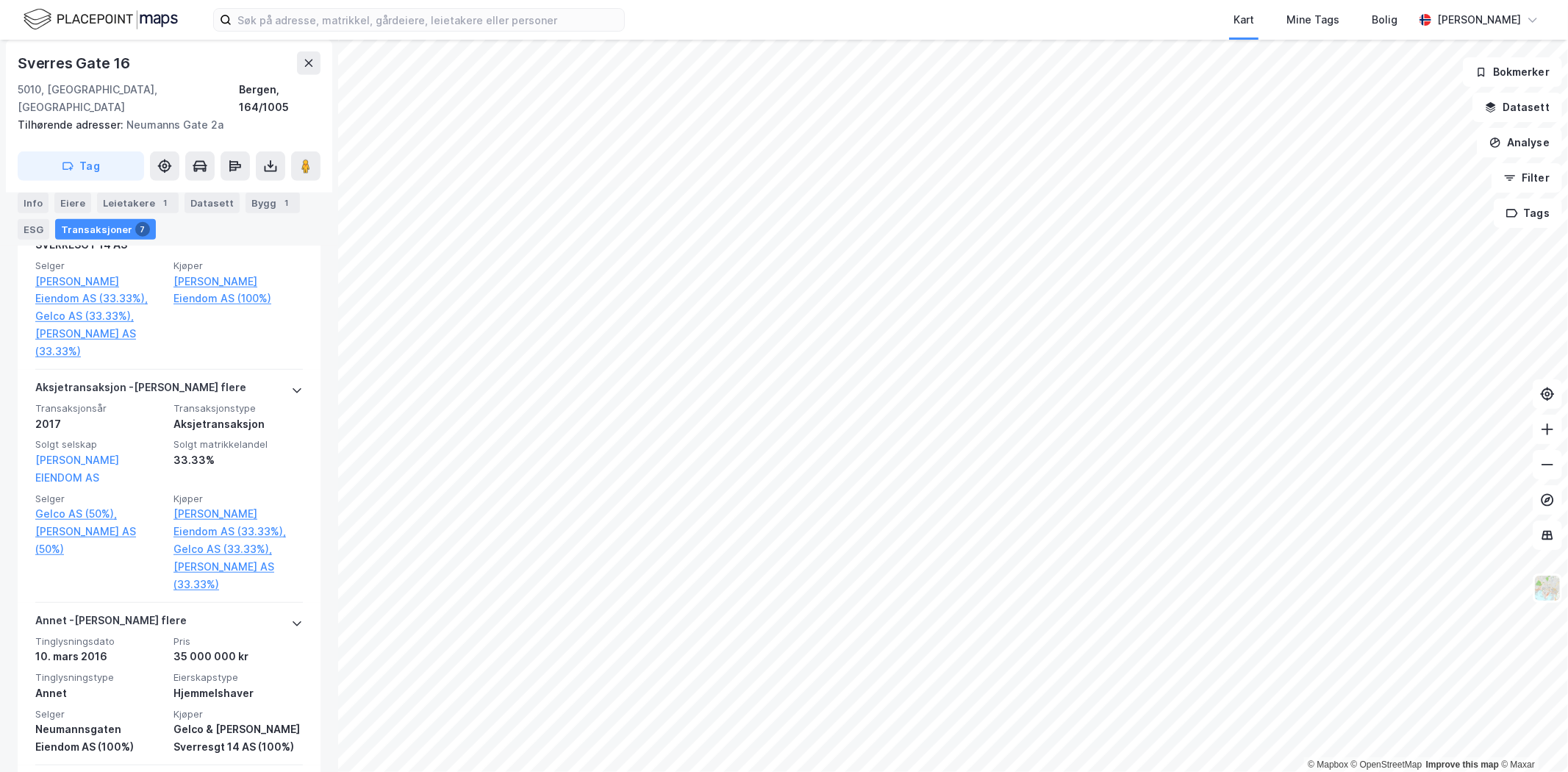
scroll to position [842, 0]
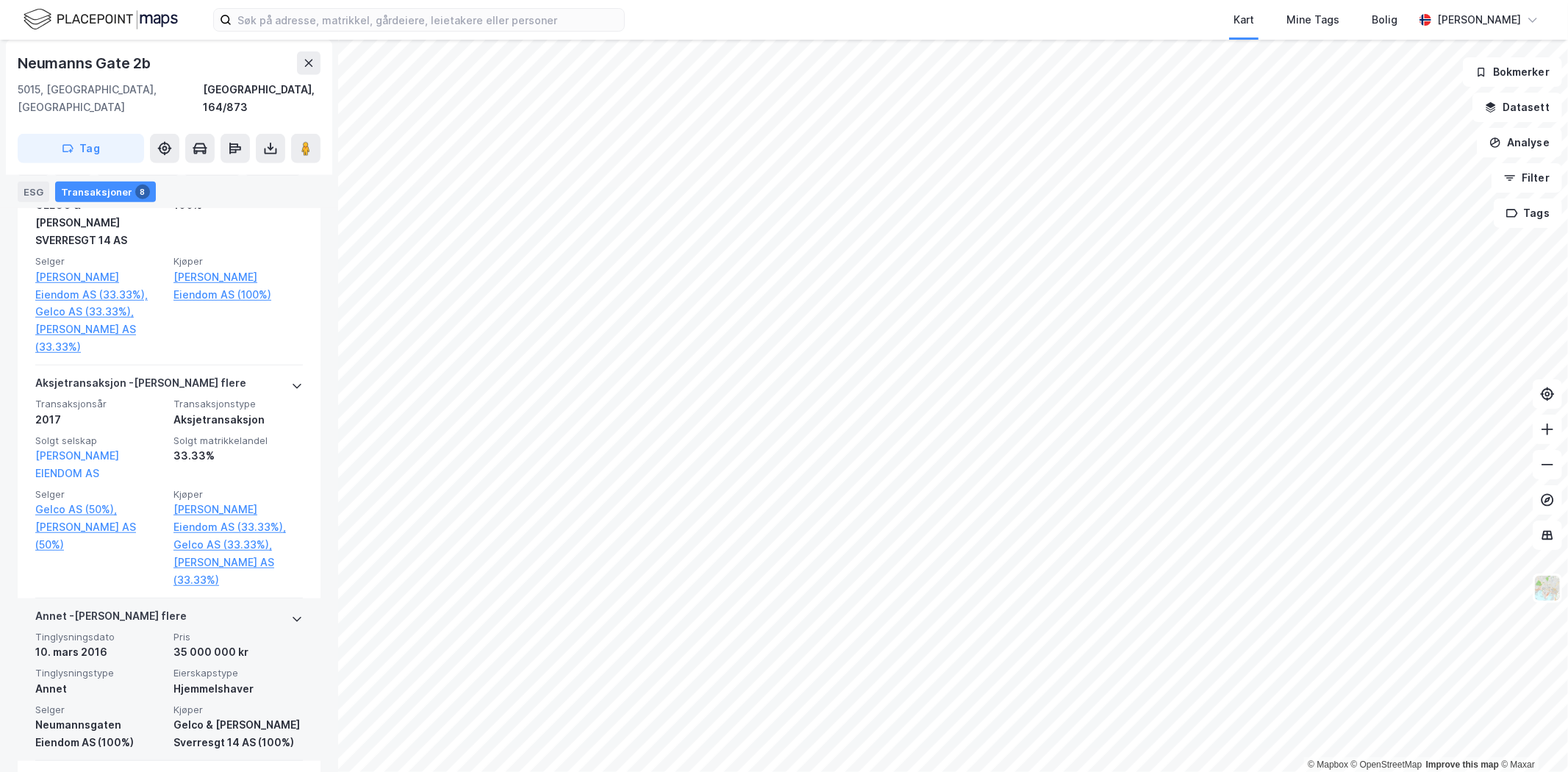
scroll to position [906, 0]
